Goal: Task Accomplishment & Management: Use online tool/utility

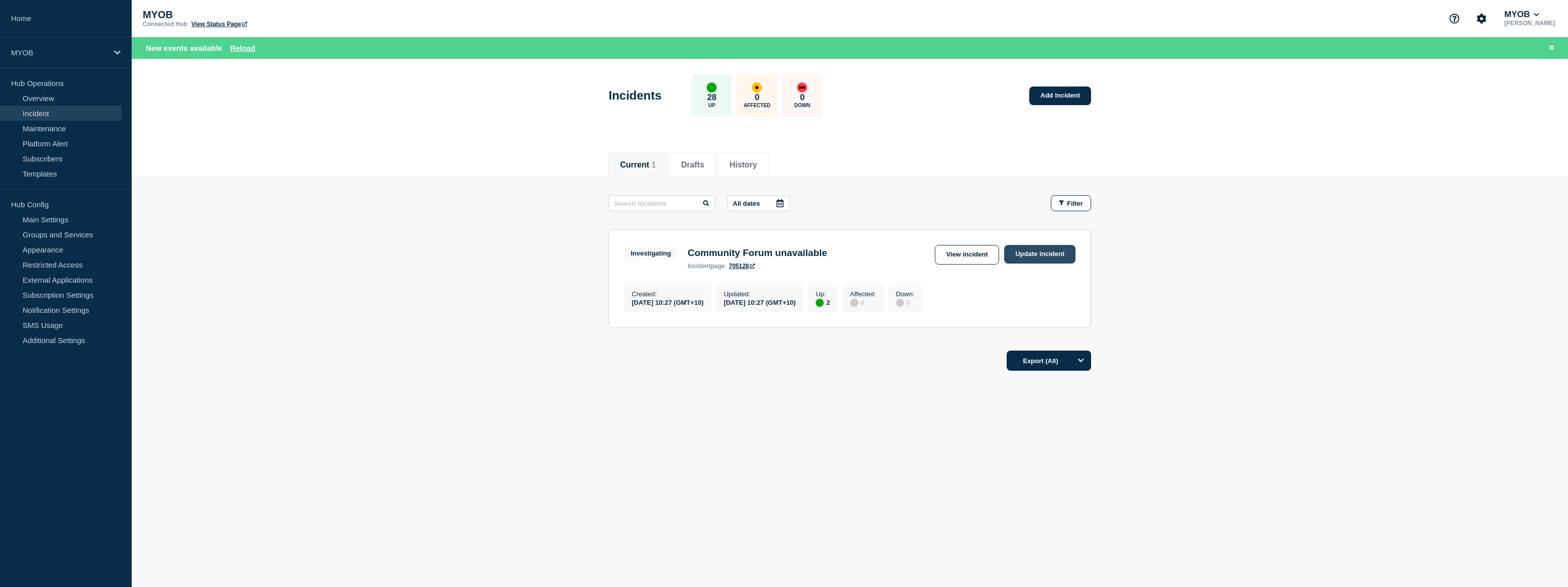
click at [1038, 258] on link "Update incident" at bounding box center [1040, 254] width 71 height 19
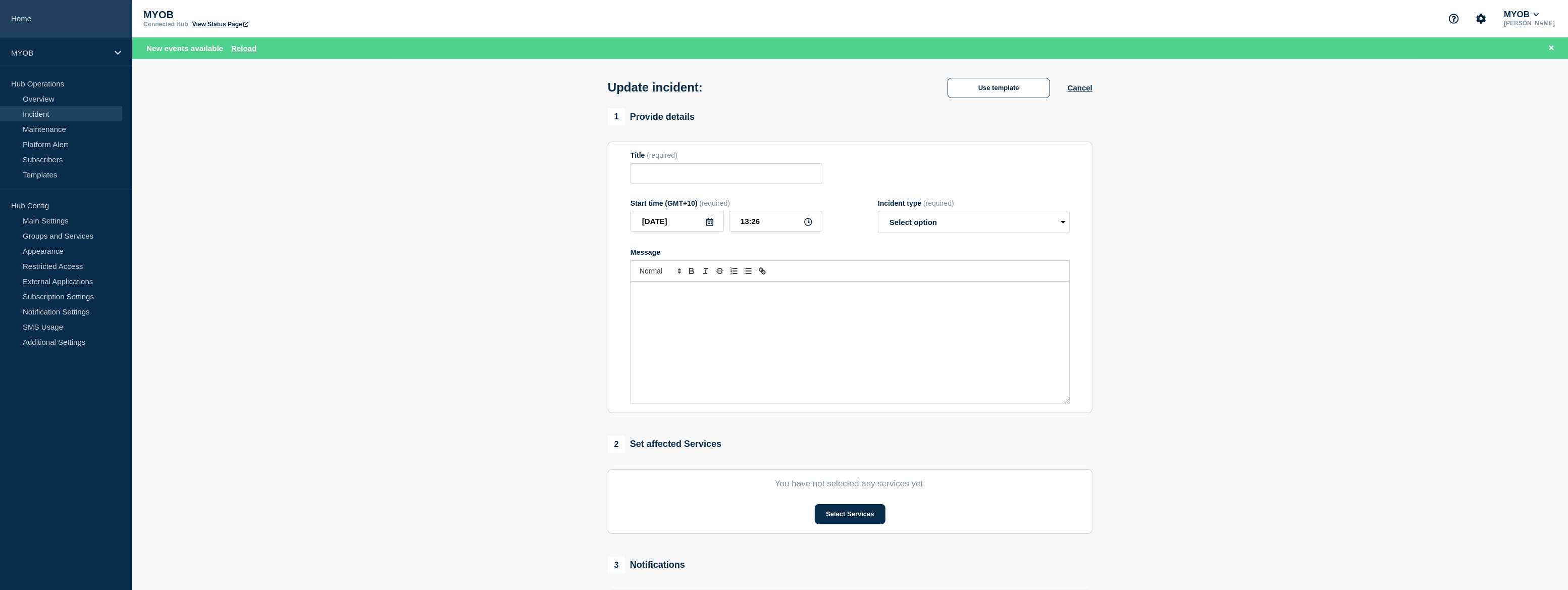
type input "Community Forum unavailable"
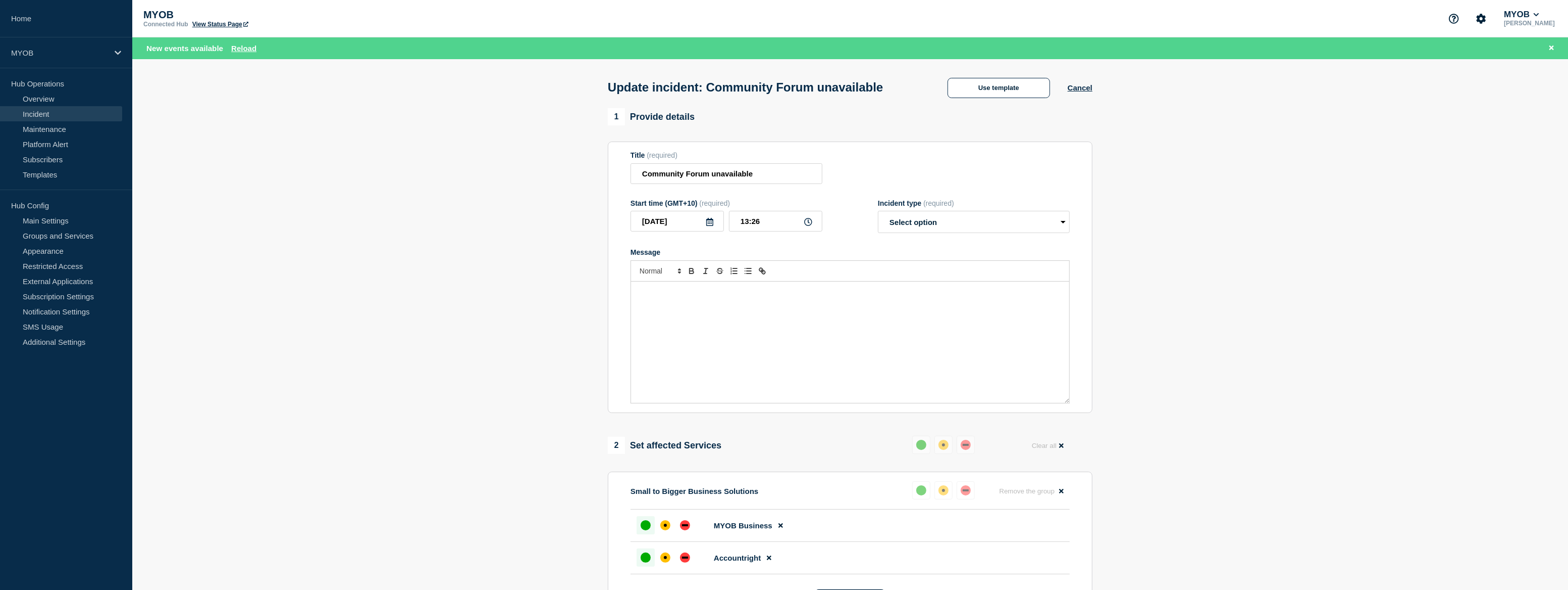
click at [43, 116] on link "Incident" at bounding box center [61, 113] width 122 height 15
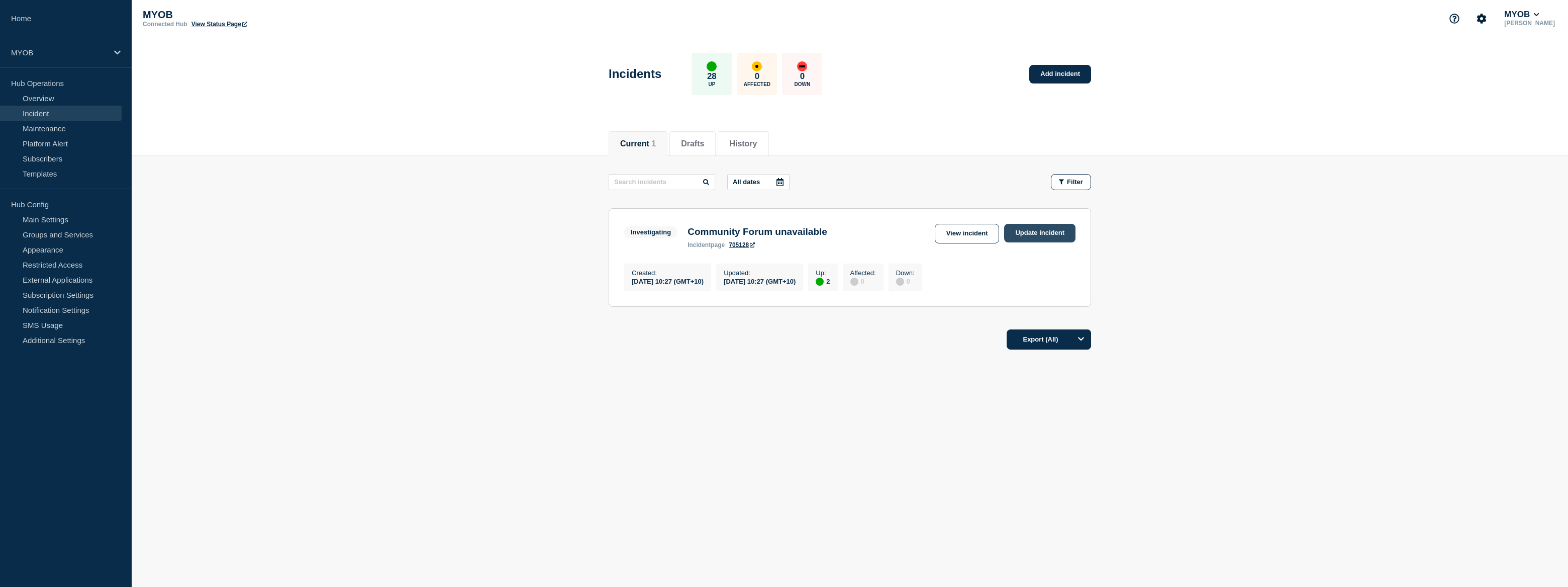
click at [1049, 231] on link "Update incident" at bounding box center [1040, 233] width 71 height 19
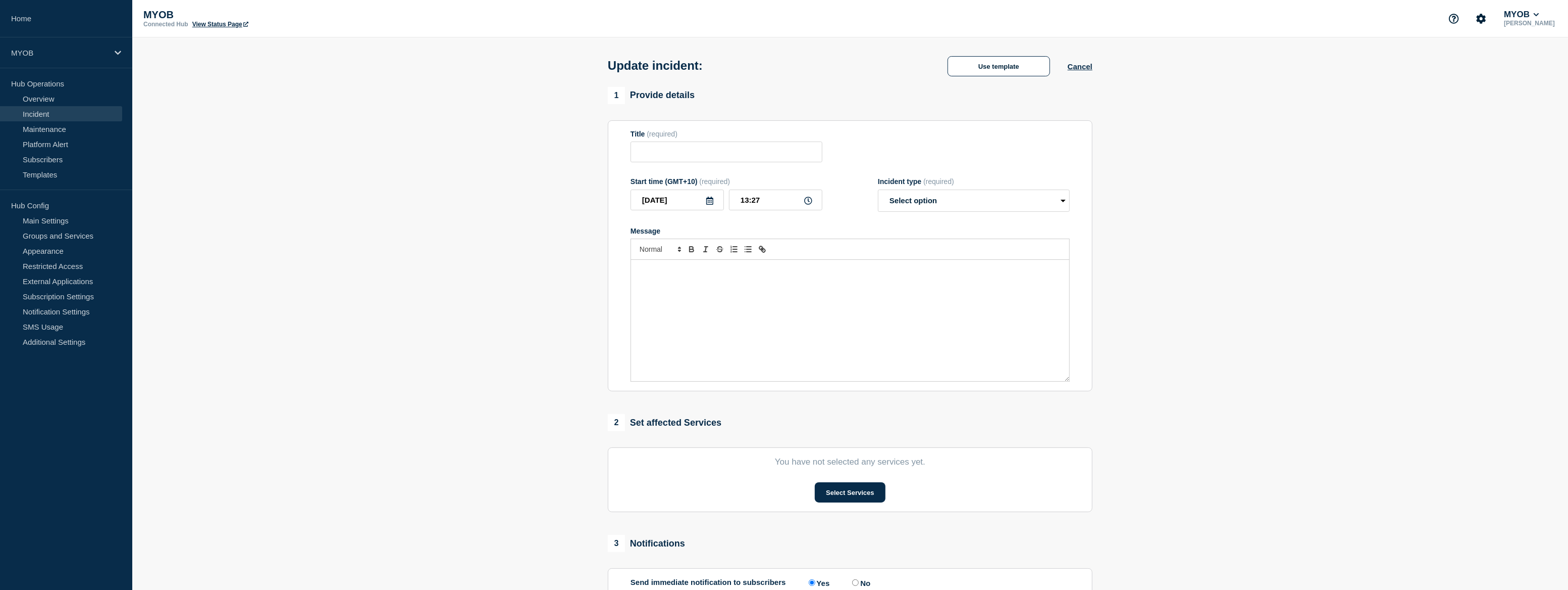
type input "Community Forum unavailable"
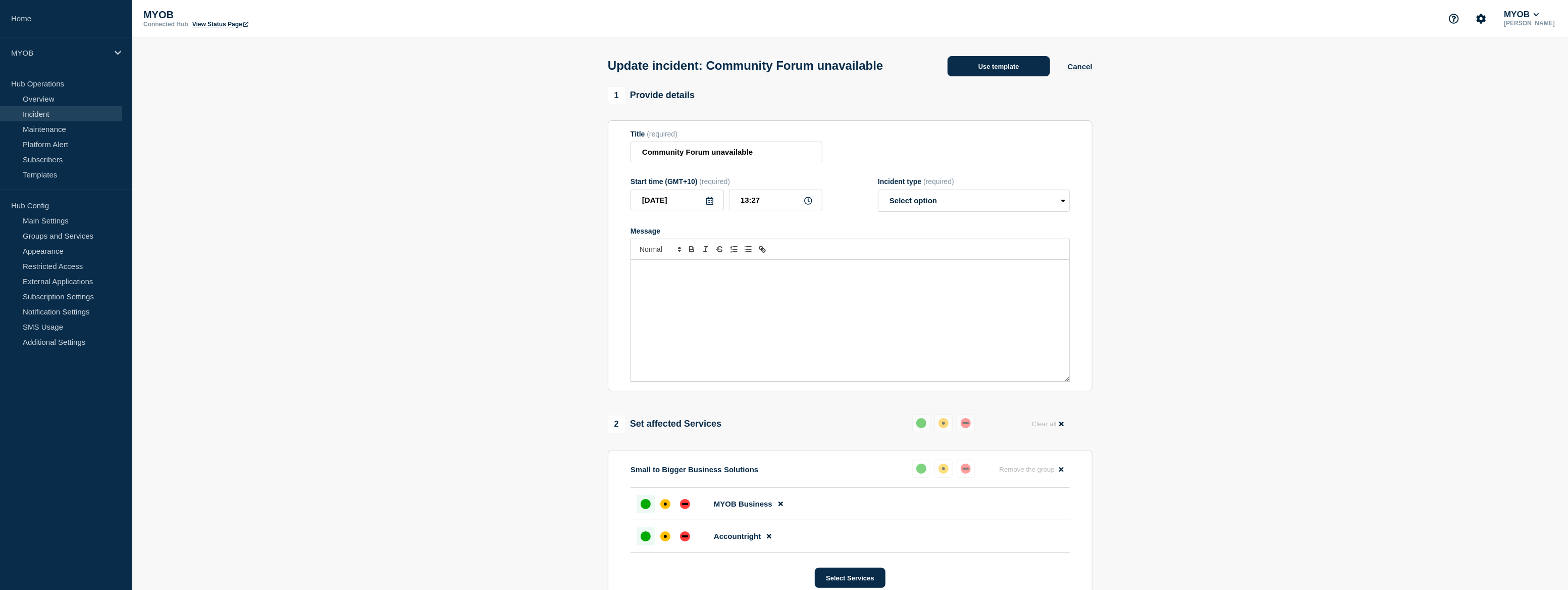
click at [1026, 71] on button "Use template" at bounding box center [999, 66] width 103 height 20
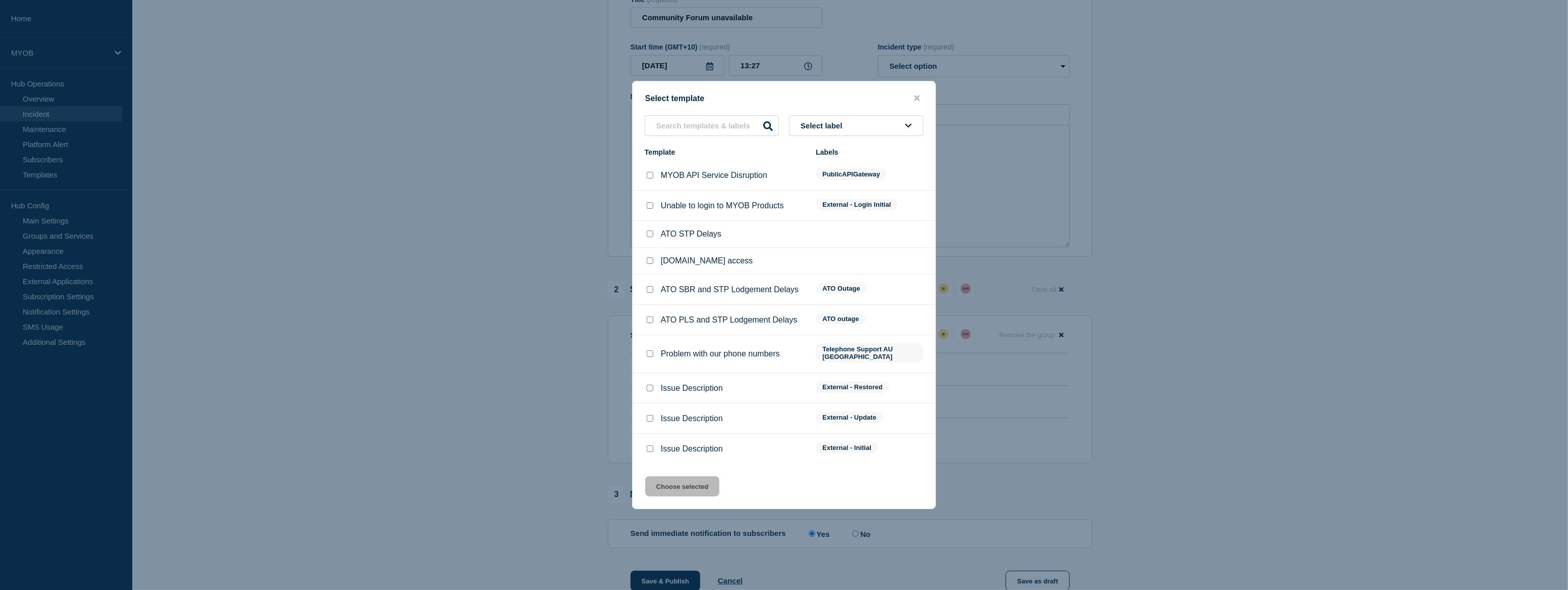
scroll to position [138, 0]
click at [647, 384] on input "Issue Description checkbox" at bounding box center [650, 387] width 7 height 7
checkbox input "true"
click at [685, 477] on button "Choose selected" at bounding box center [682, 486] width 74 height 20
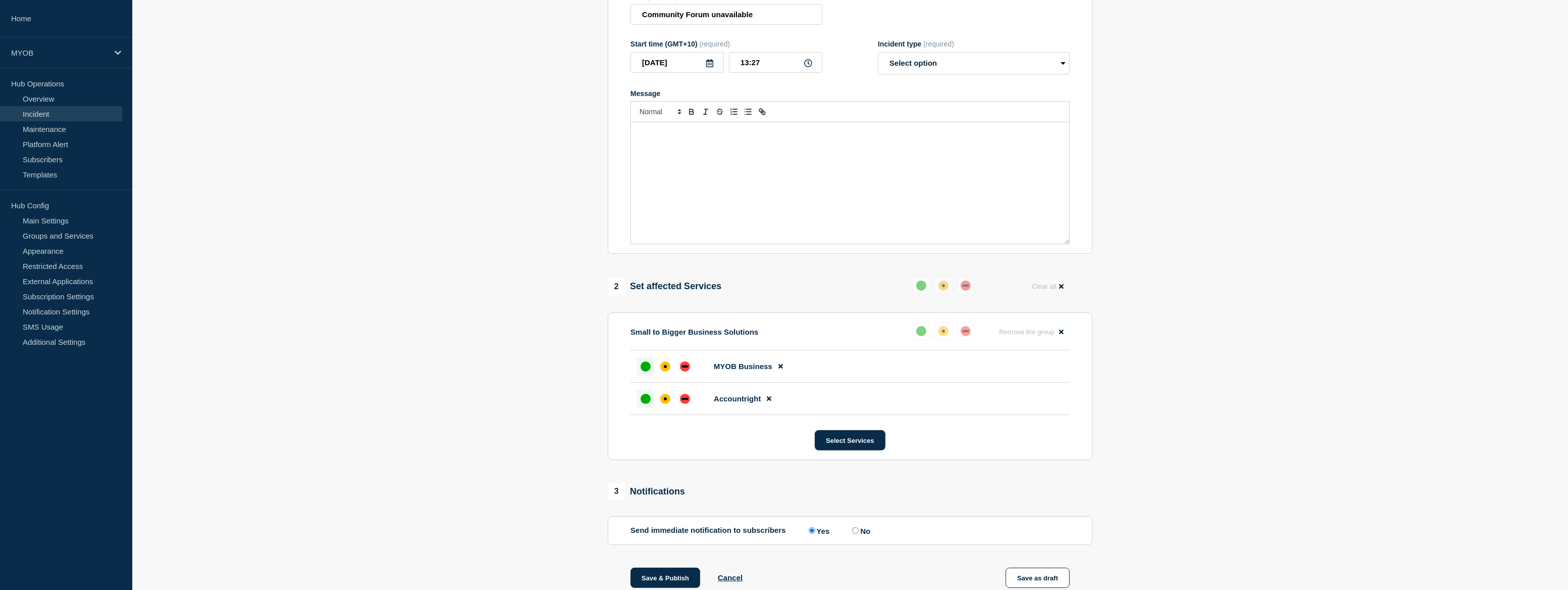
select select "resolved"
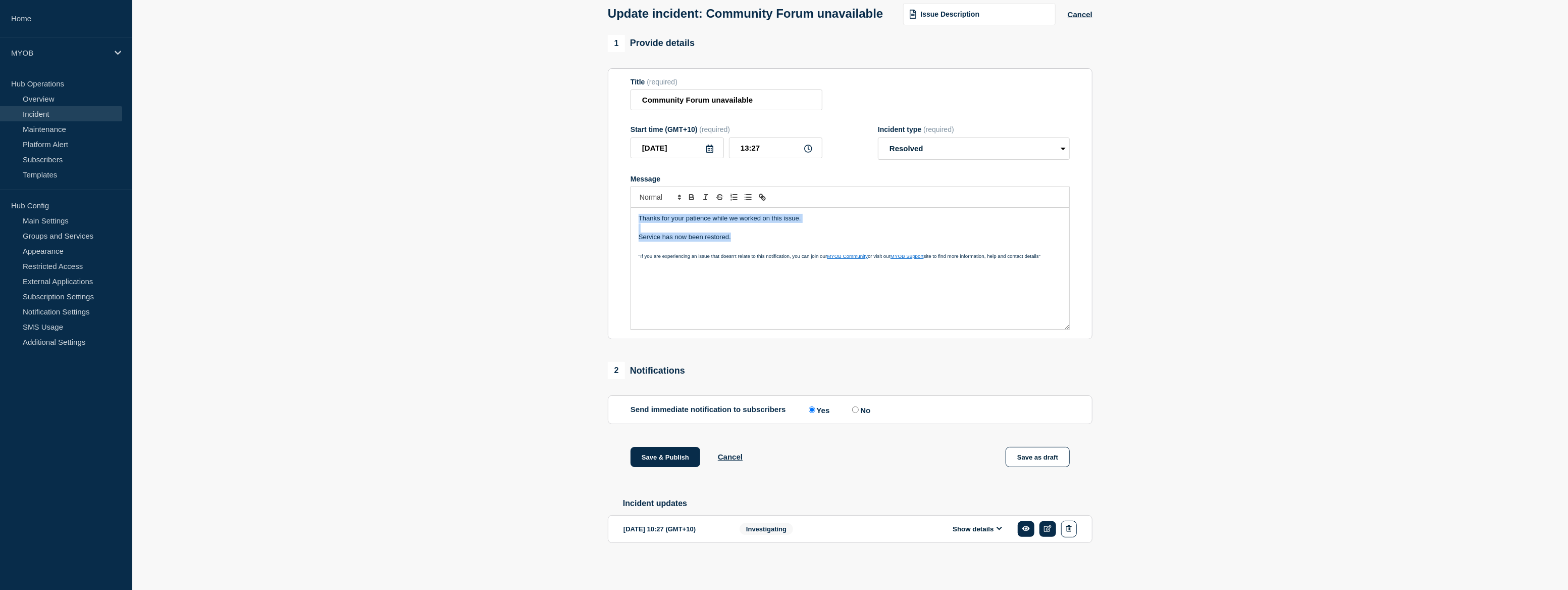
drag, startPoint x: 695, startPoint y: 231, endPoint x: 624, endPoint y: 217, distance: 72.4
click at [624, 217] on section "Title (required) Community Forum unavailable Start time (GMT+10) (required) [DA…" at bounding box center [850, 203] width 485 height 271
click at [672, 454] on button "Save & Publish" at bounding box center [665, 457] width 70 height 20
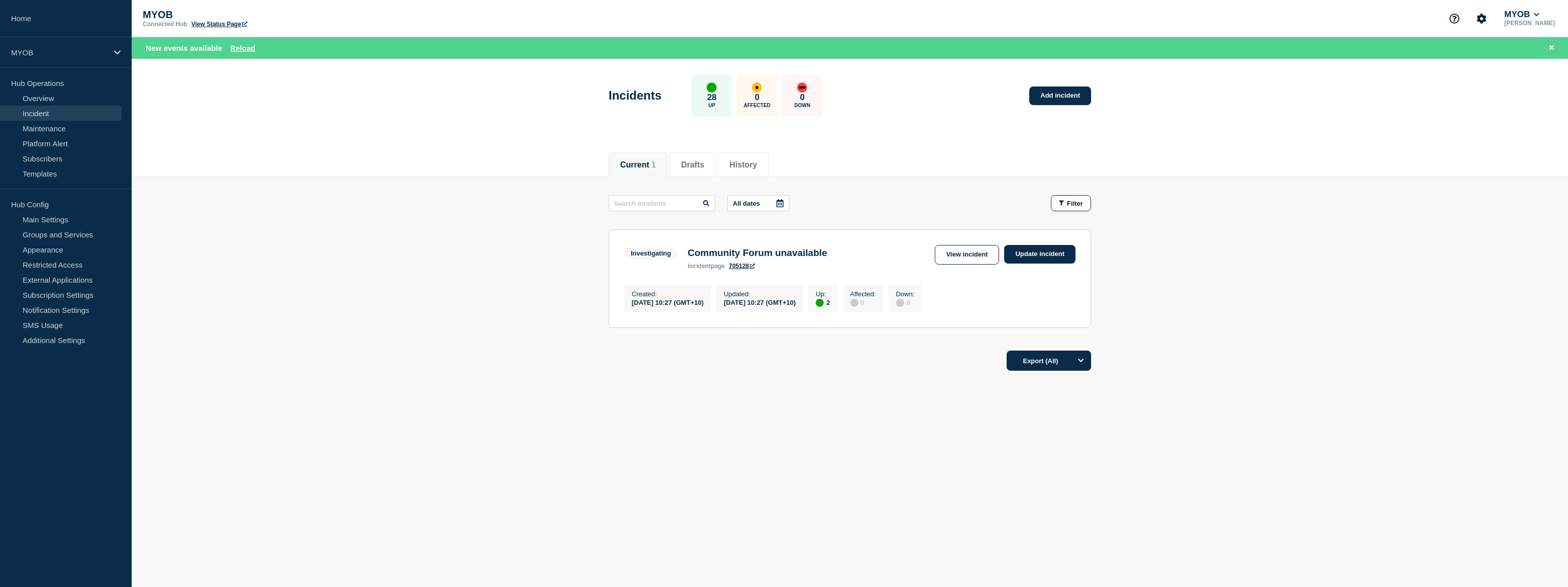
drag, startPoint x: 1404, startPoint y: 241, endPoint x: 1062, endPoint y: 163, distance: 350.8
click at [1402, 241] on main "All dates Filter Investigating 2 Up Community Forum unavailable Created [DATE] …" at bounding box center [850, 260] width 1437 height 166
